Goal: Task Accomplishment & Management: Complete application form

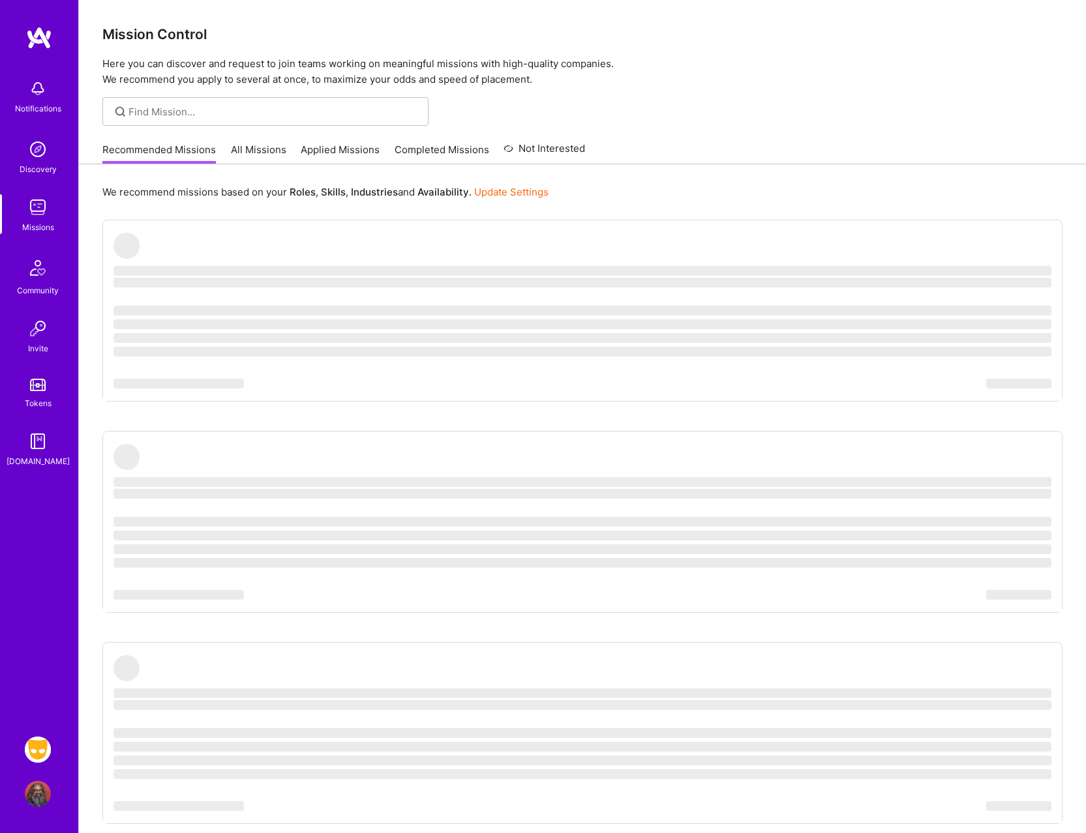
click at [33, 748] on img at bounding box center [38, 750] width 26 height 26
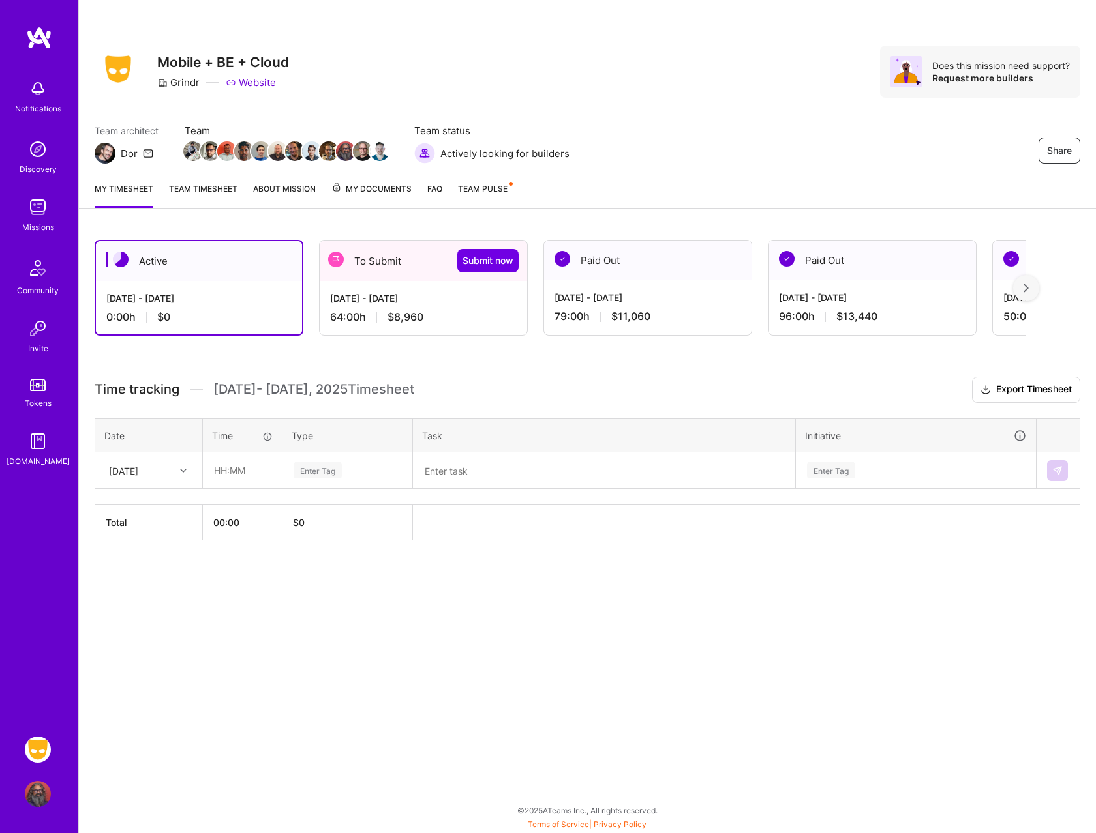
click at [400, 314] on span "$8,960" at bounding box center [405, 317] width 36 height 14
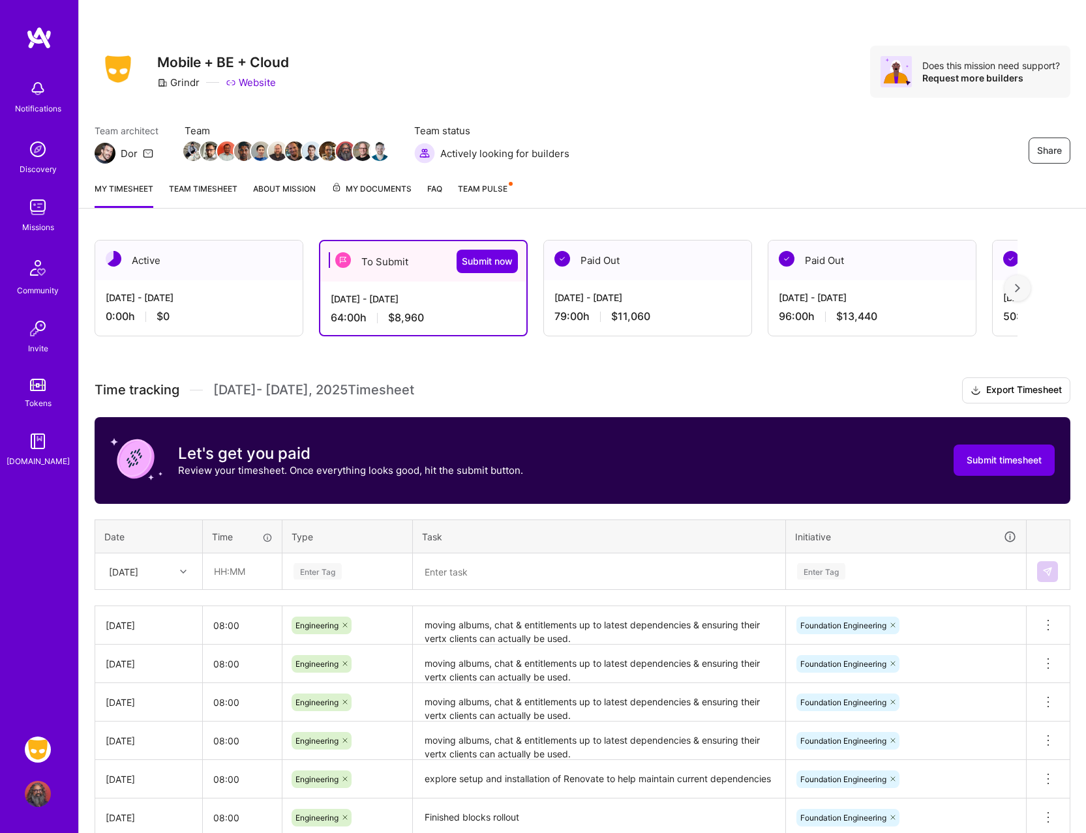
scroll to position [179, 0]
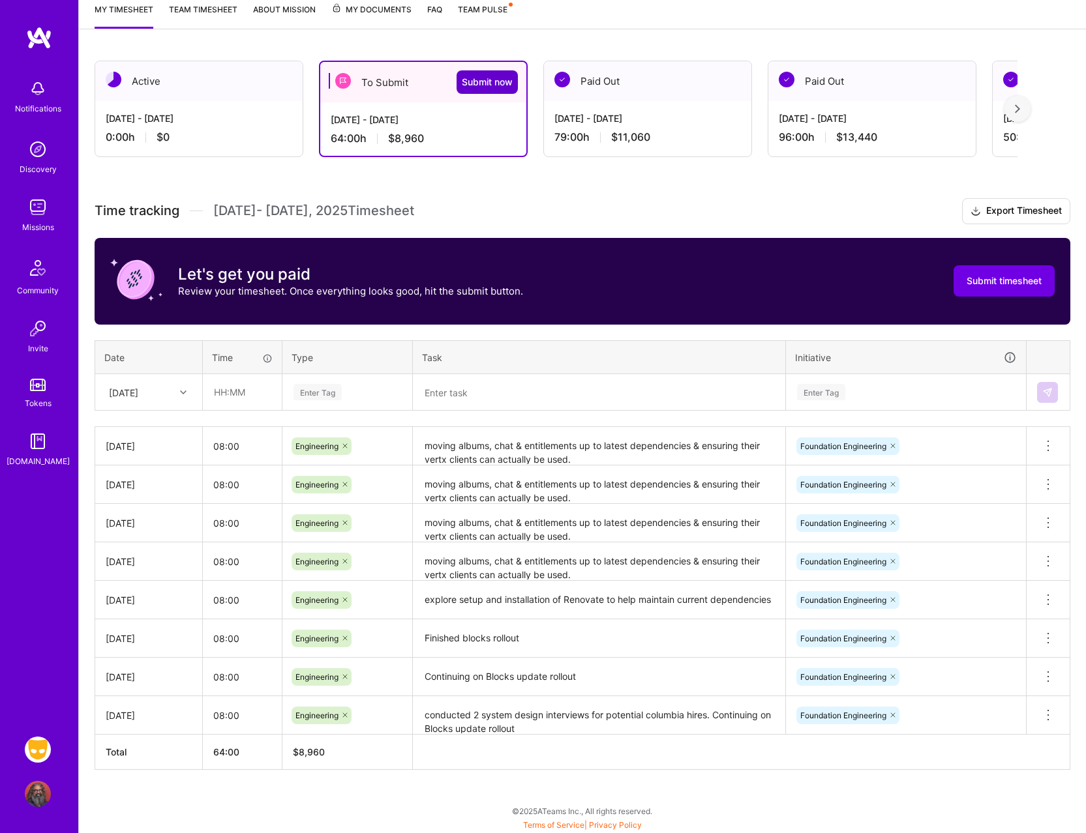
click at [500, 82] on span "Submit now" at bounding box center [487, 82] width 51 height 13
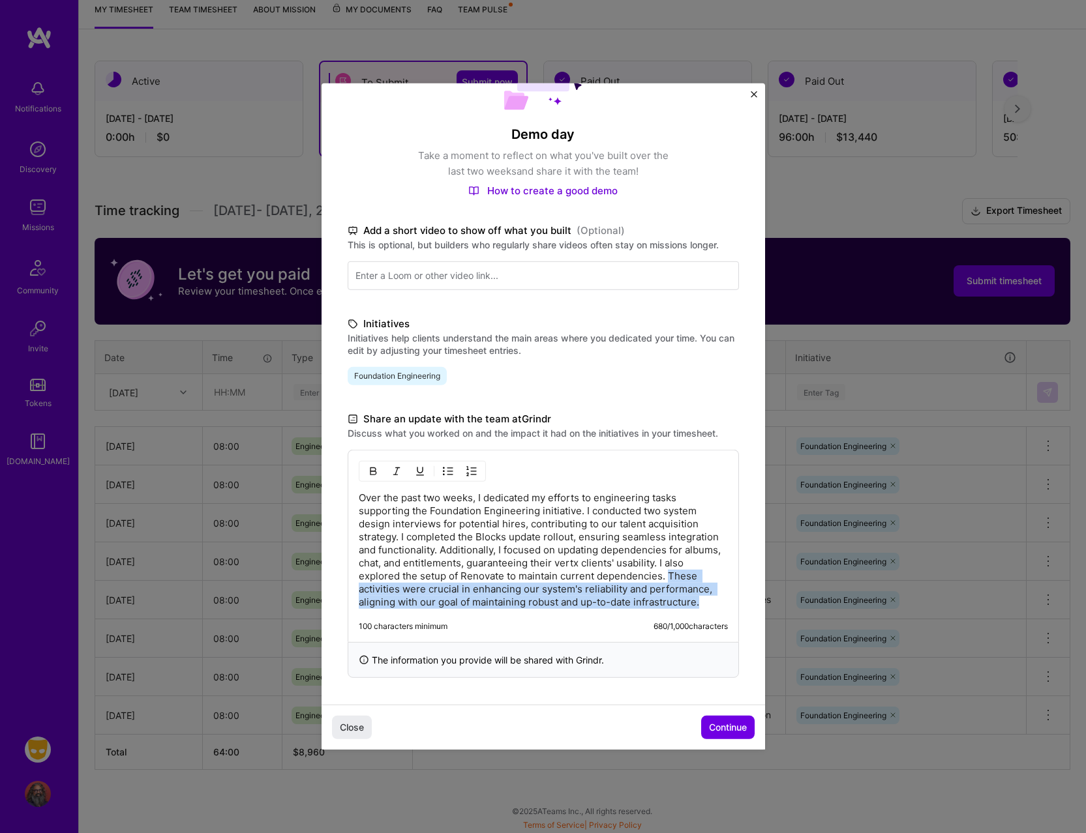
drag, startPoint x: 496, startPoint y: 608, endPoint x: 432, endPoint y: 580, distance: 70.1
click at [432, 580] on p "Over the past two weeks, I dedicated my efforts to engineering tasks supporting…" at bounding box center [543, 550] width 369 height 117
click at [539, 608] on p "Over the past two weeks, I dedicated my efforts to engineering tasks supporting…" at bounding box center [543, 550] width 369 height 117
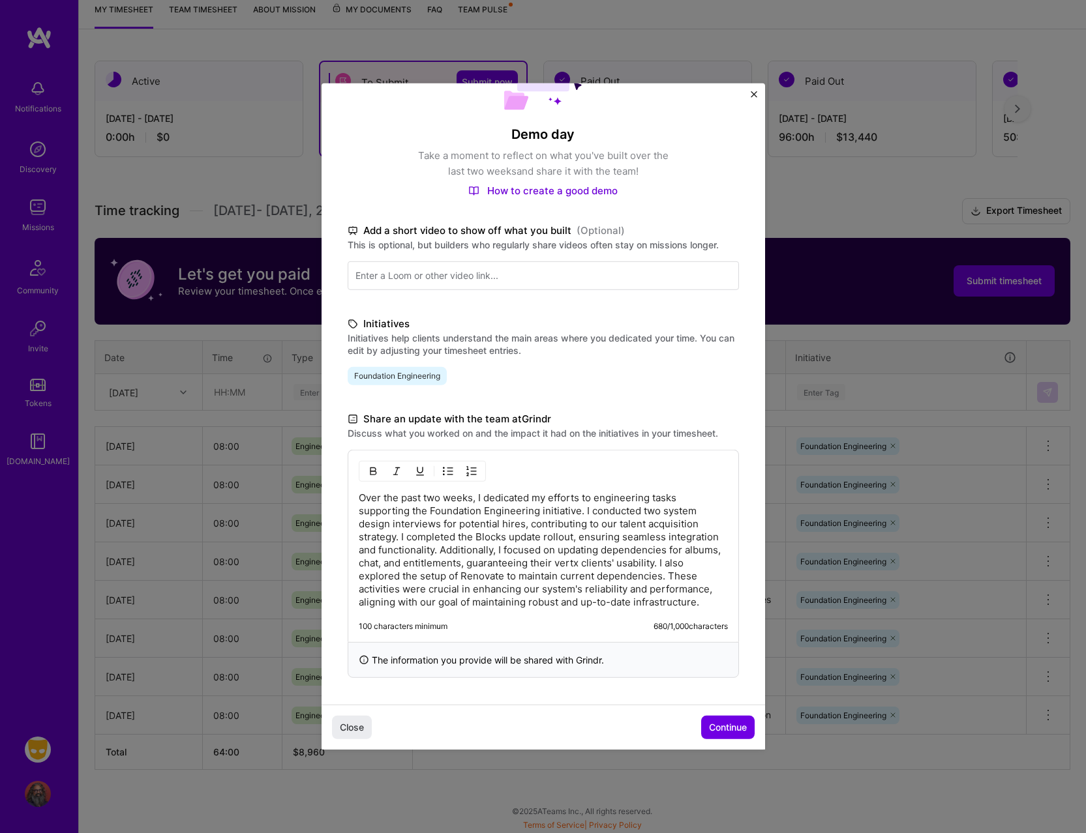
click at [767, 723] on div "Demo day Take a moment to reflect on what you've built over the last two weeks …" at bounding box center [543, 416] width 1086 height 833
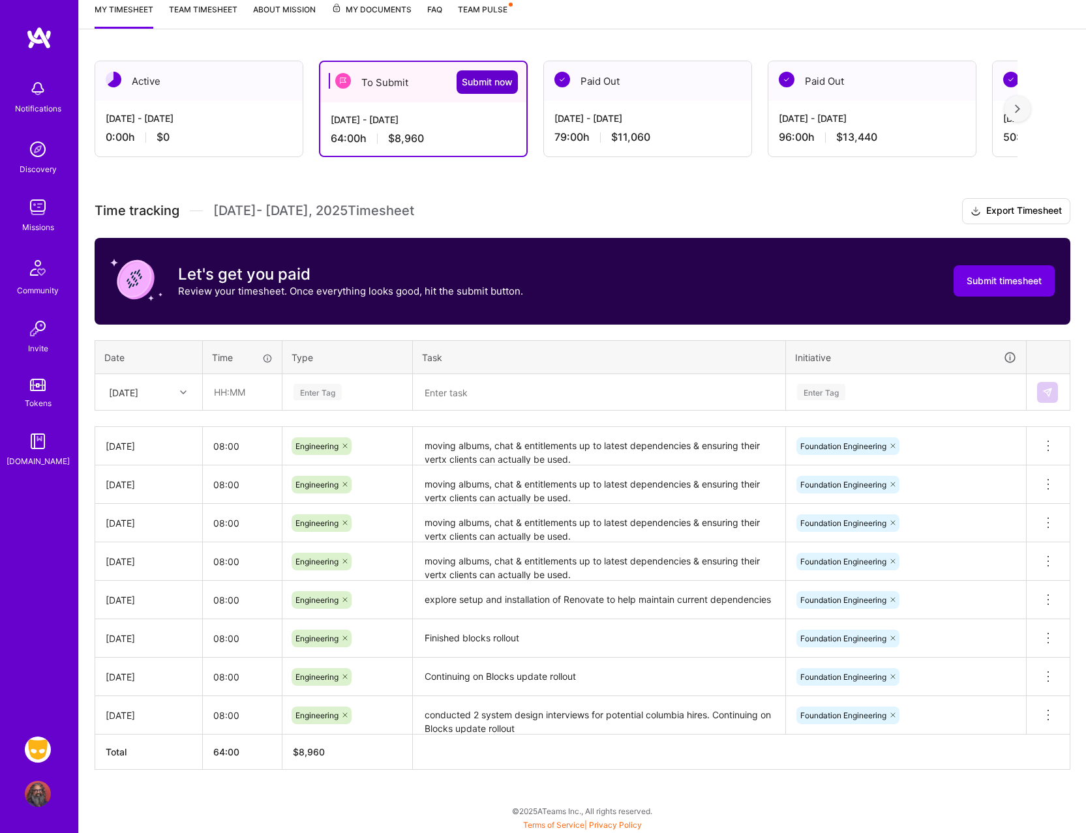
click at [512, 85] on span "Submit now" at bounding box center [487, 82] width 51 height 13
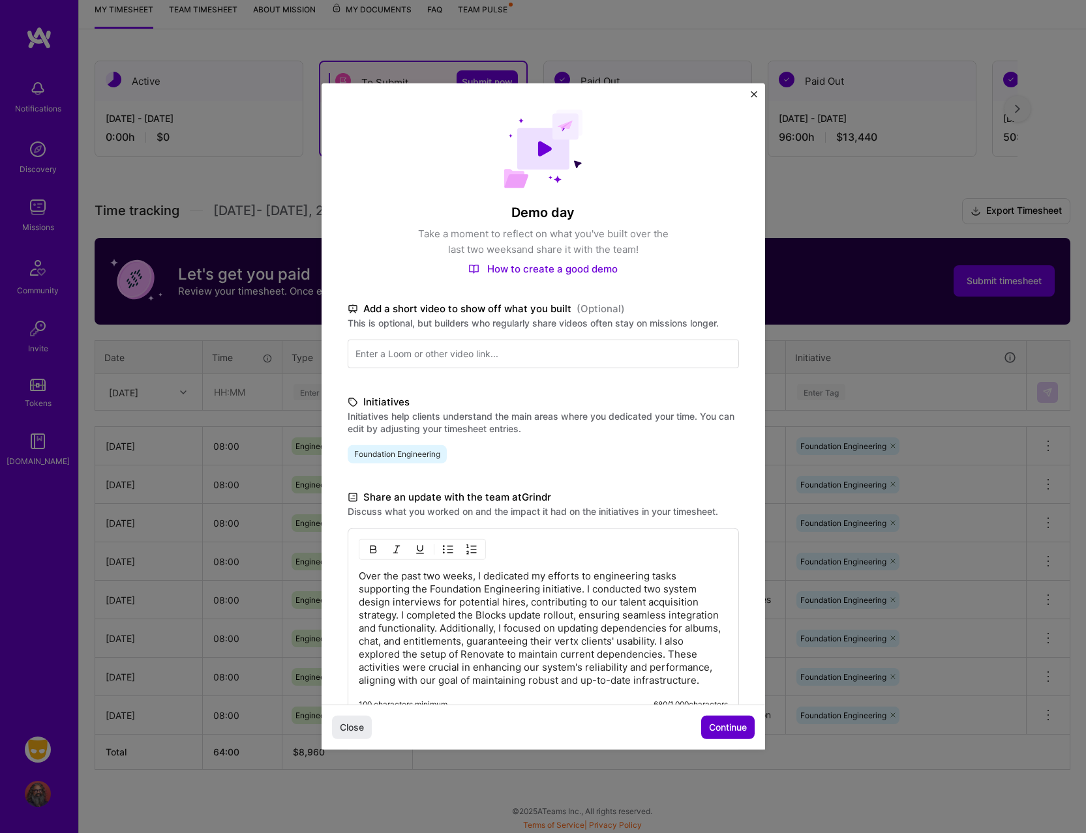
click at [719, 728] on span "Continue" at bounding box center [728, 727] width 38 height 13
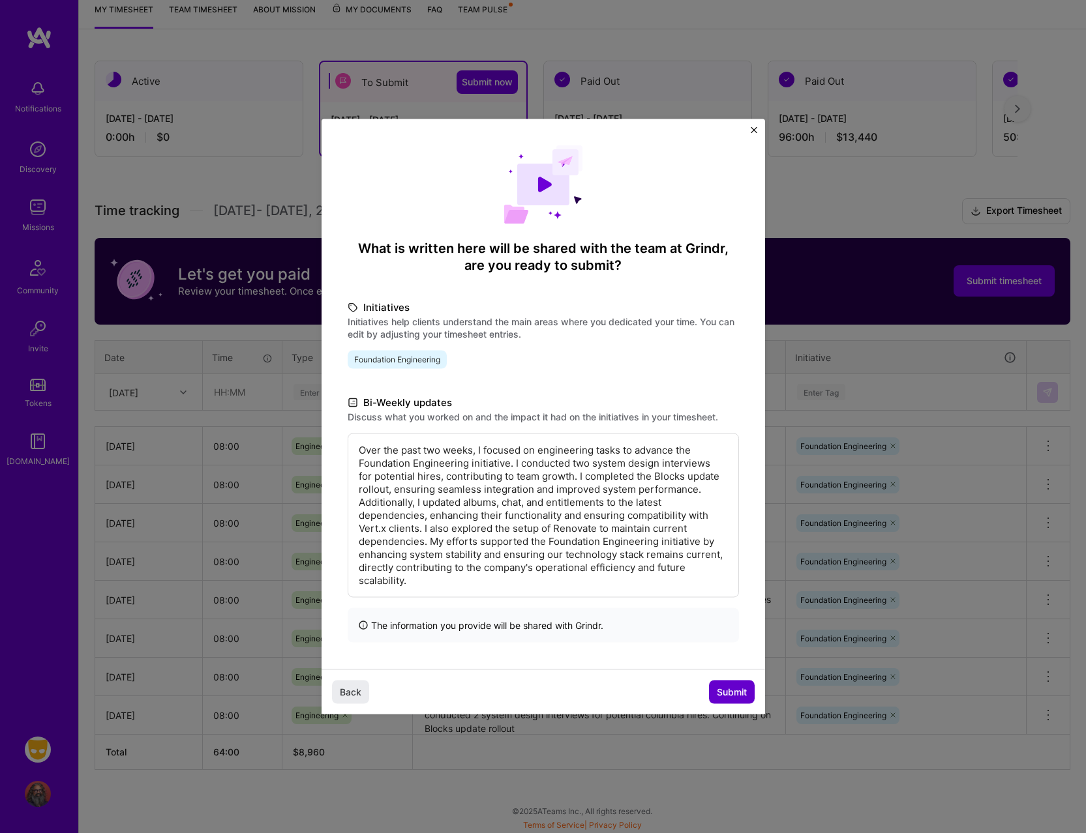
click at [721, 681] on button "Submit" at bounding box center [732, 691] width 46 height 23
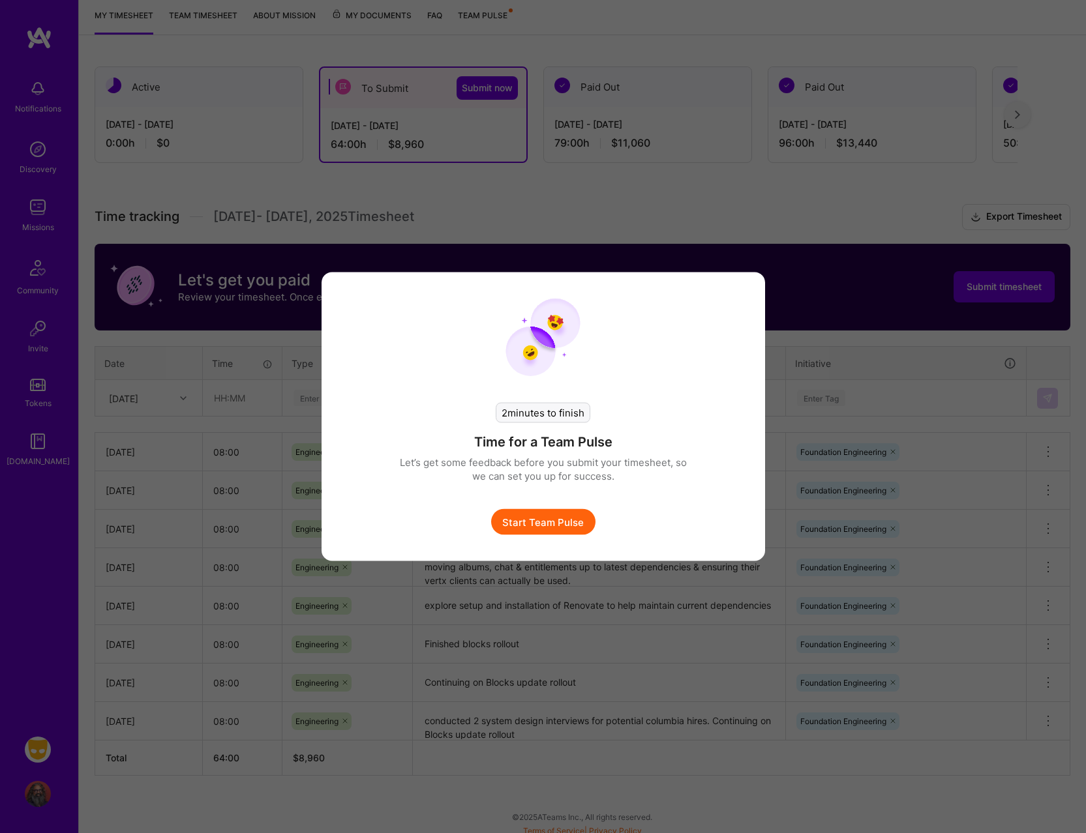
scroll to position [173, 0]
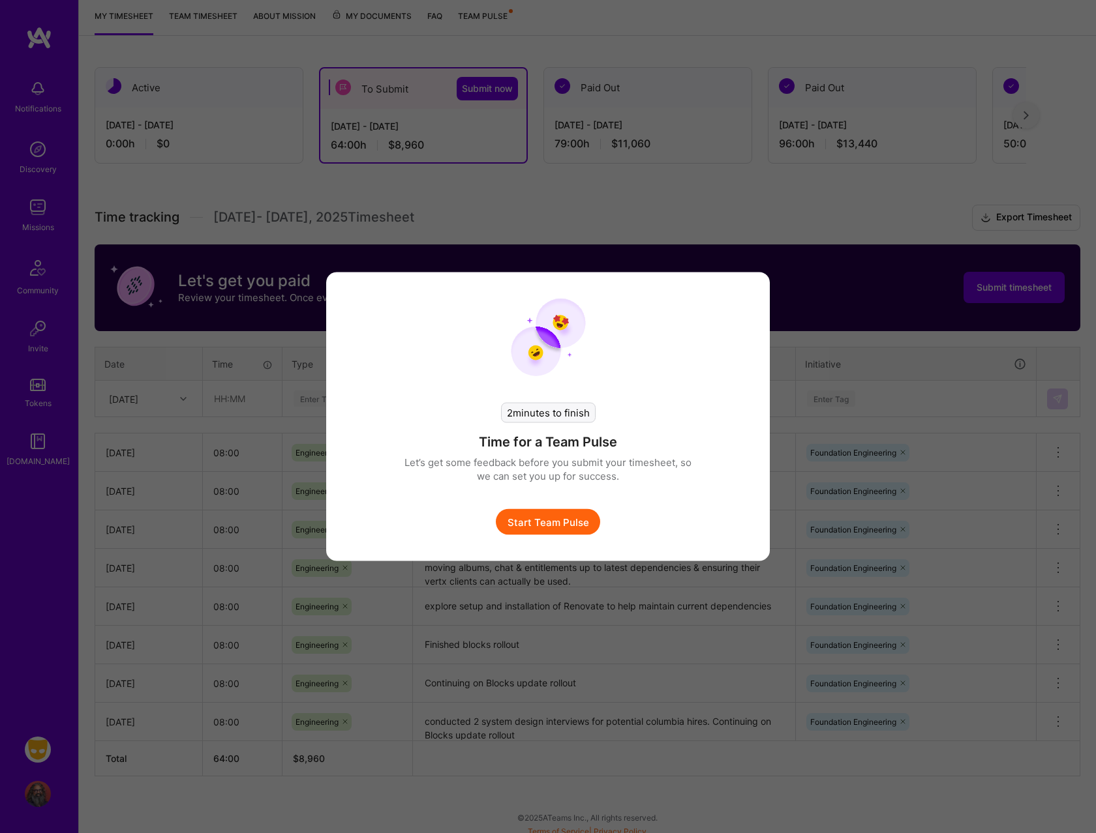
click at [561, 530] on button "Start Team Pulse" at bounding box center [548, 522] width 104 height 26
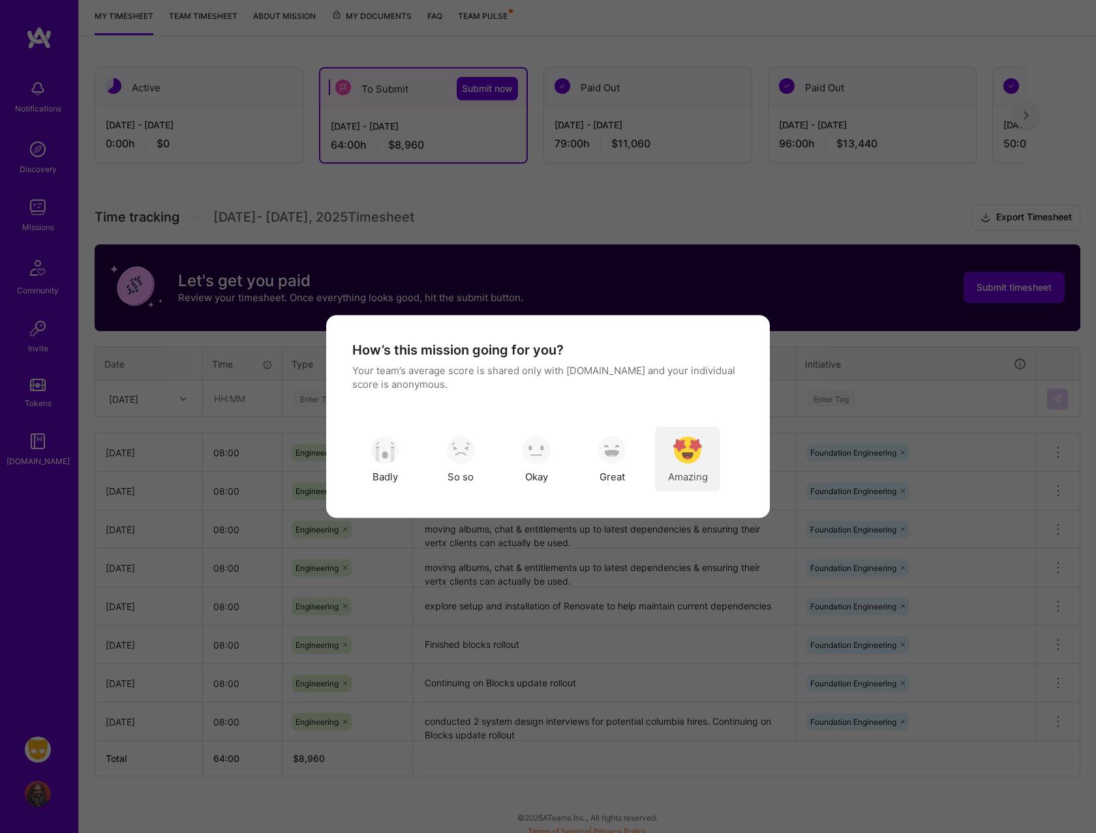
click at [676, 447] on img "modal" at bounding box center [687, 450] width 29 height 29
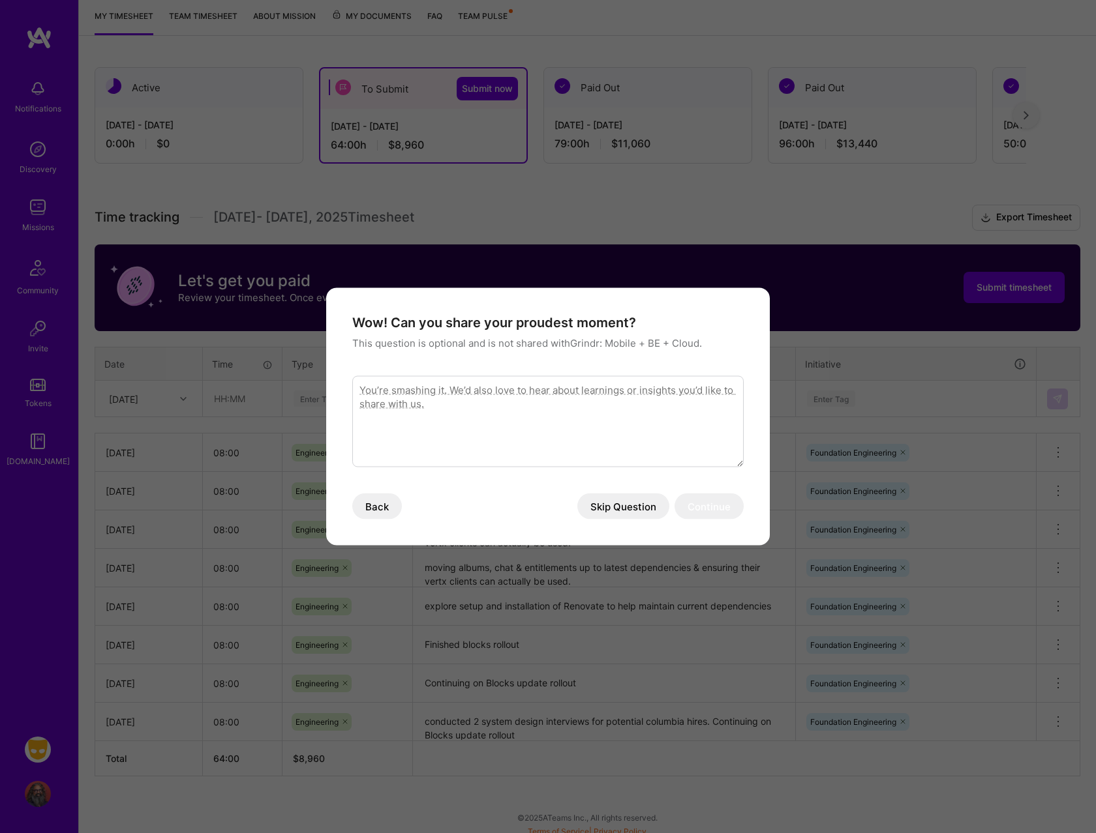
click at [625, 510] on button "Skip Question" at bounding box center [623, 507] width 92 height 26
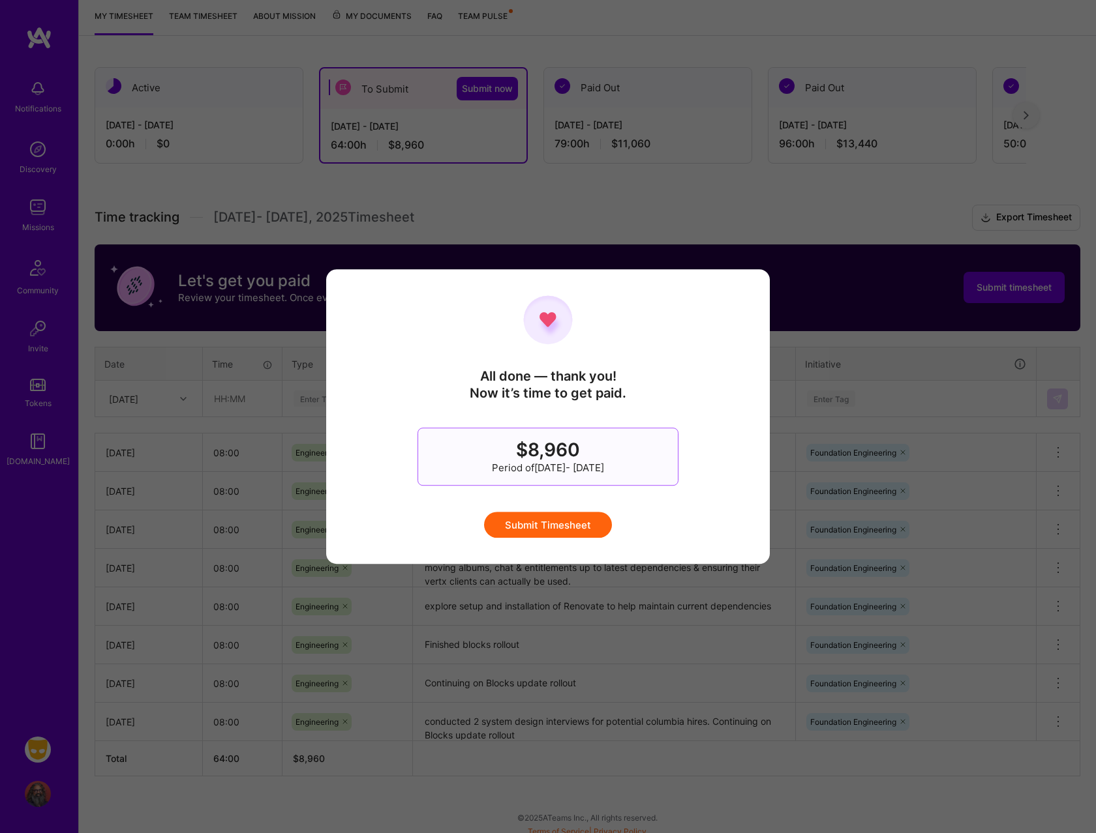
click at [566, 531] on button "Submit Timesheet" at bounding box center [548, 525] width 128 height 26
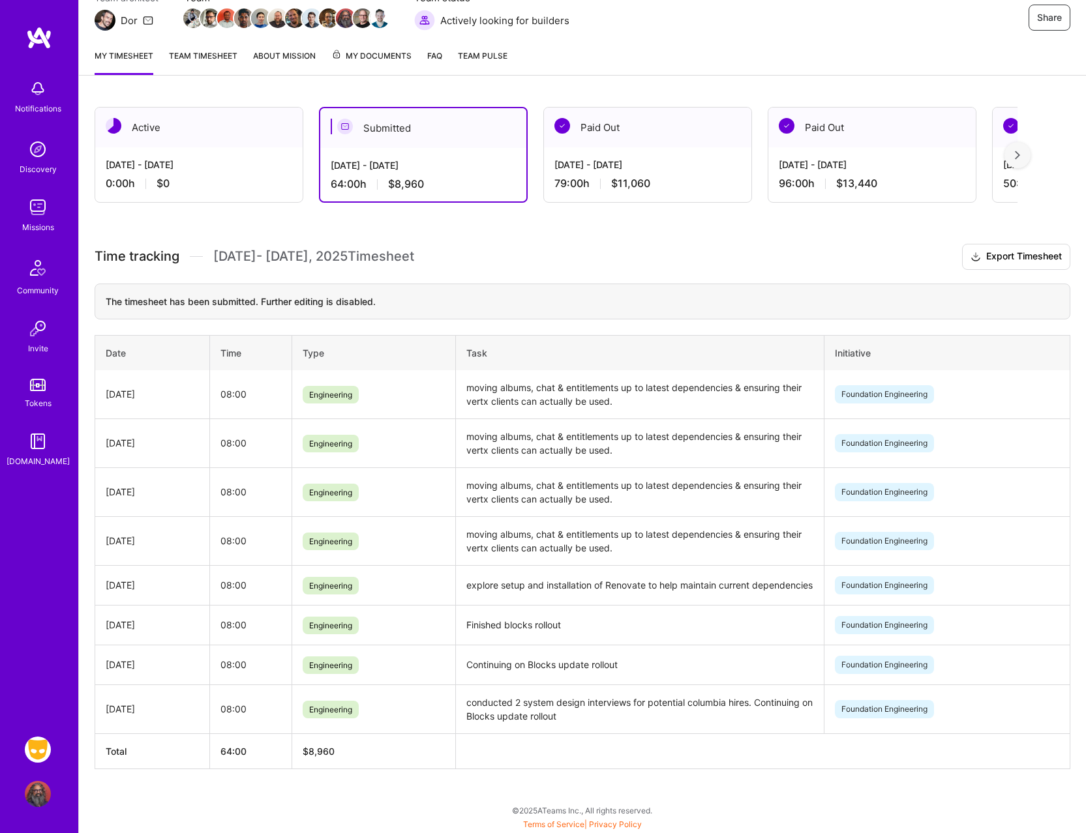
scroll to position [142, 0]
